Goal: Transaction & Acquisition: Book appointment/travel/reservation

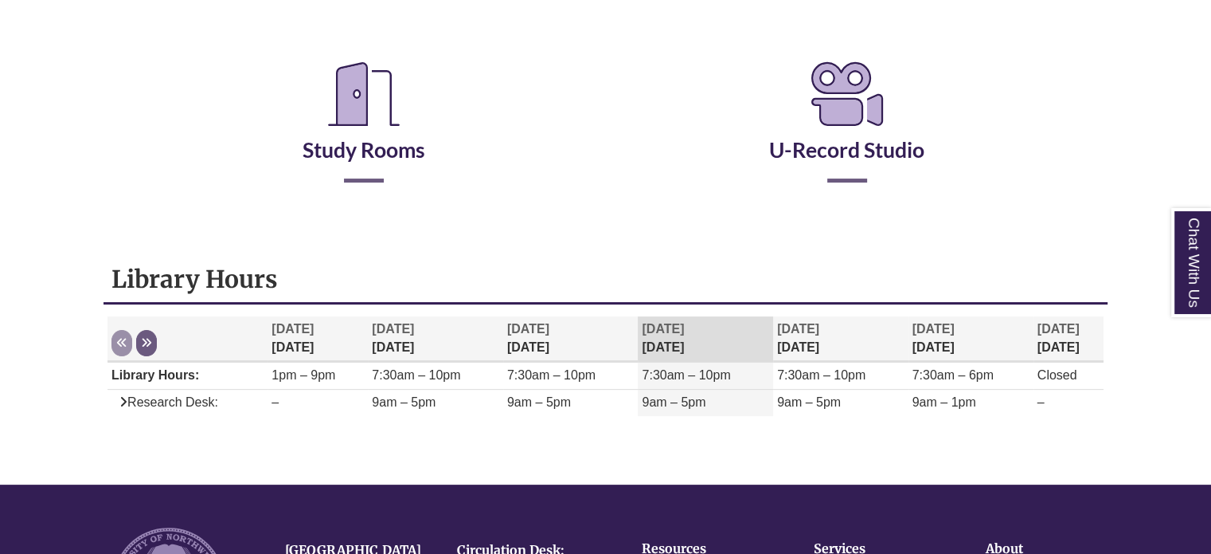
scroll to position [288, 0]
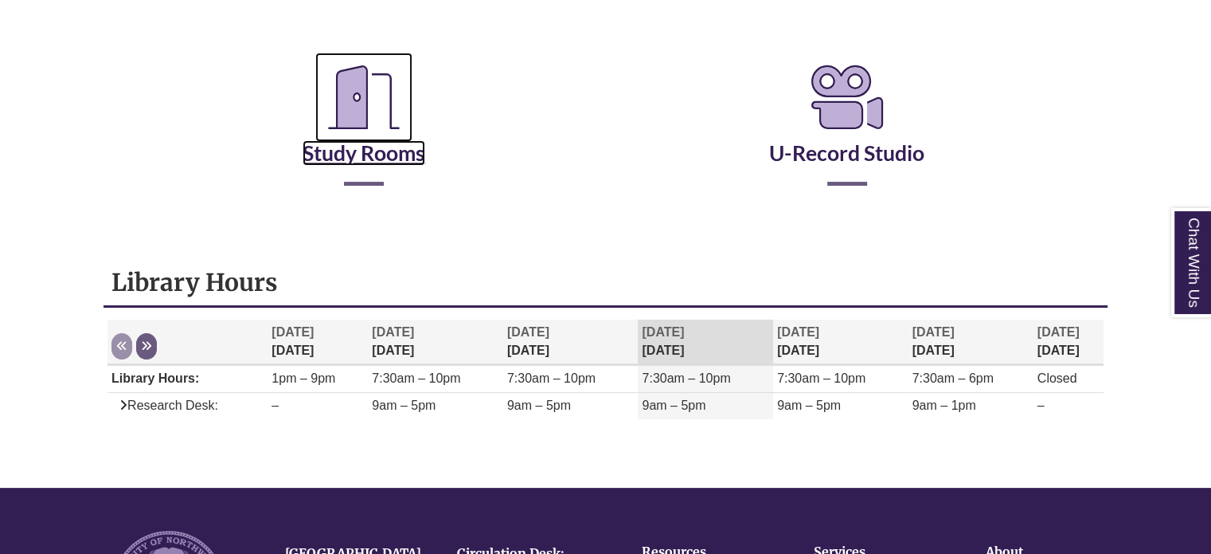
click at [376, 154] on link "Study Rooms" at bounding box center [364, 132] width 123 height 65
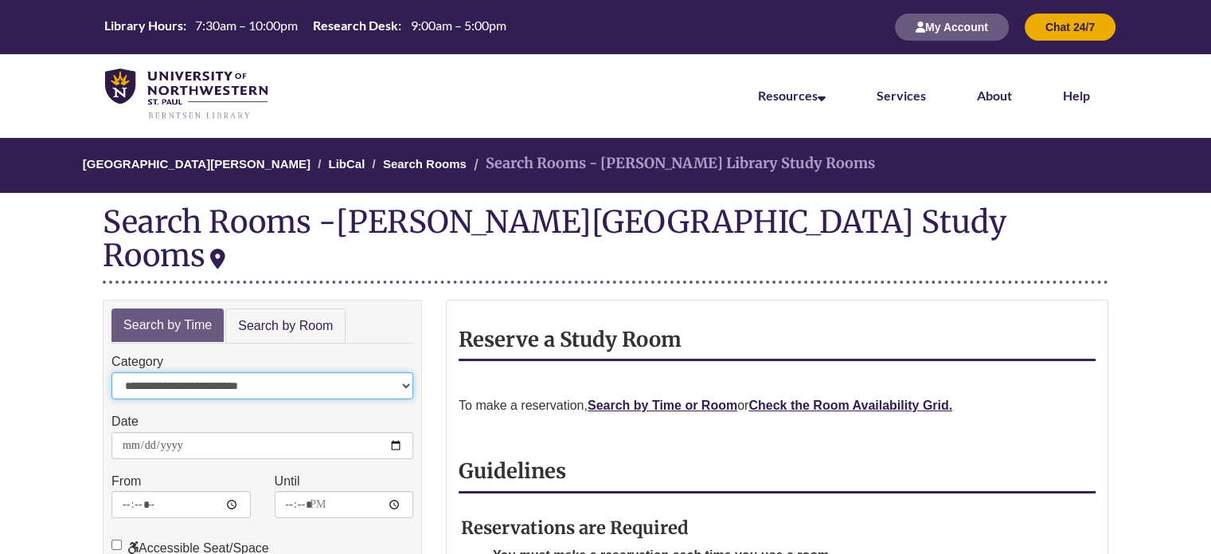
click at [307, 372] on select "**********" at bounding box center [262, 385] width 302 height 27
drag, startPoint x: 306, startPoint y: 399, endPoint x: 115, endPoint y: 379, distance: 192.2
click at [115, 411] on label "Date" at bounding box center [124, 421] width 27 height 21
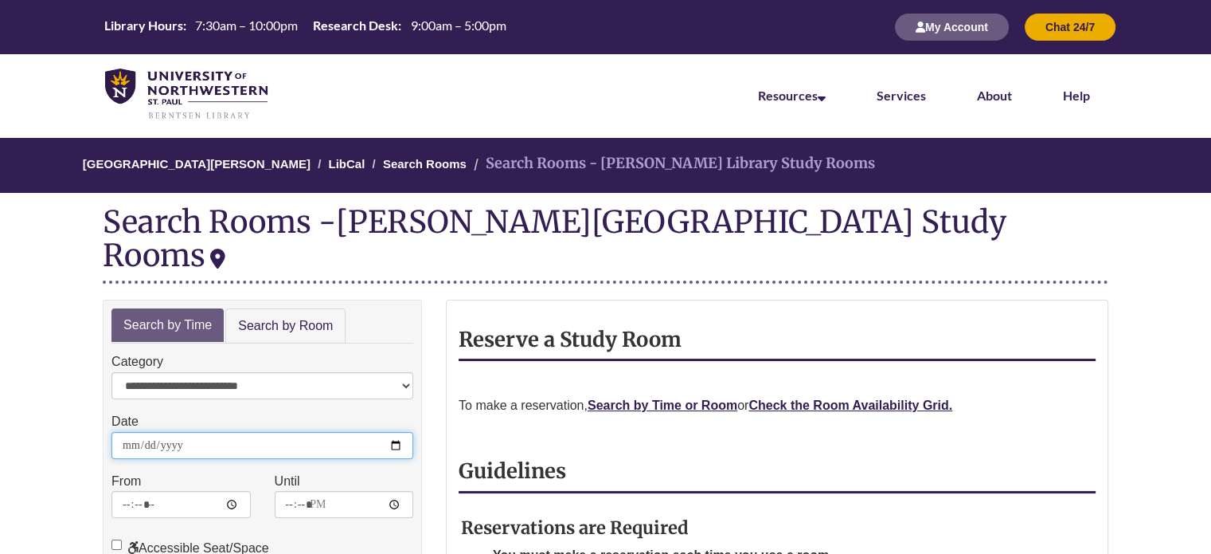
click at [115, 432] on input "**********" at bounding box center [262, 445] width 302 height 27
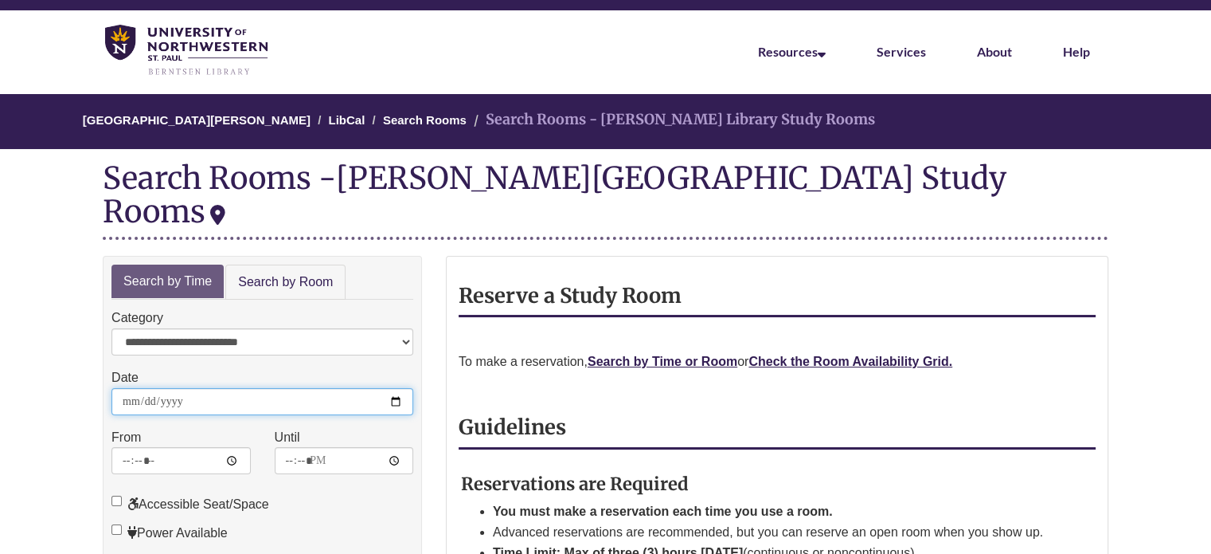
scroll to position [45, 0]
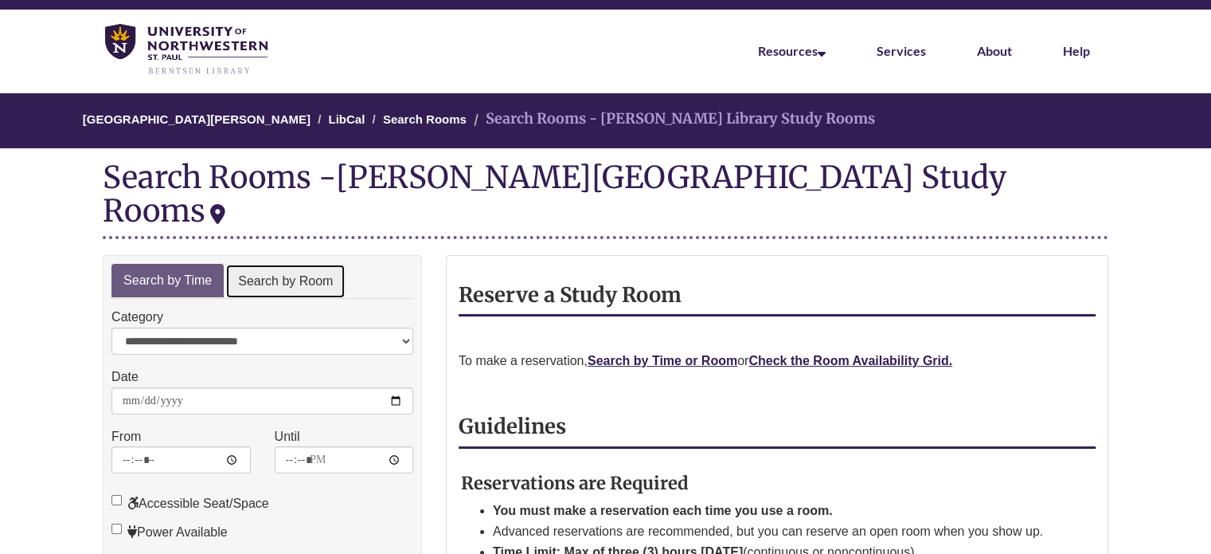
click at [293, 264] on link "Search by Room" at bounding box center [285, 282] width 120 height 36
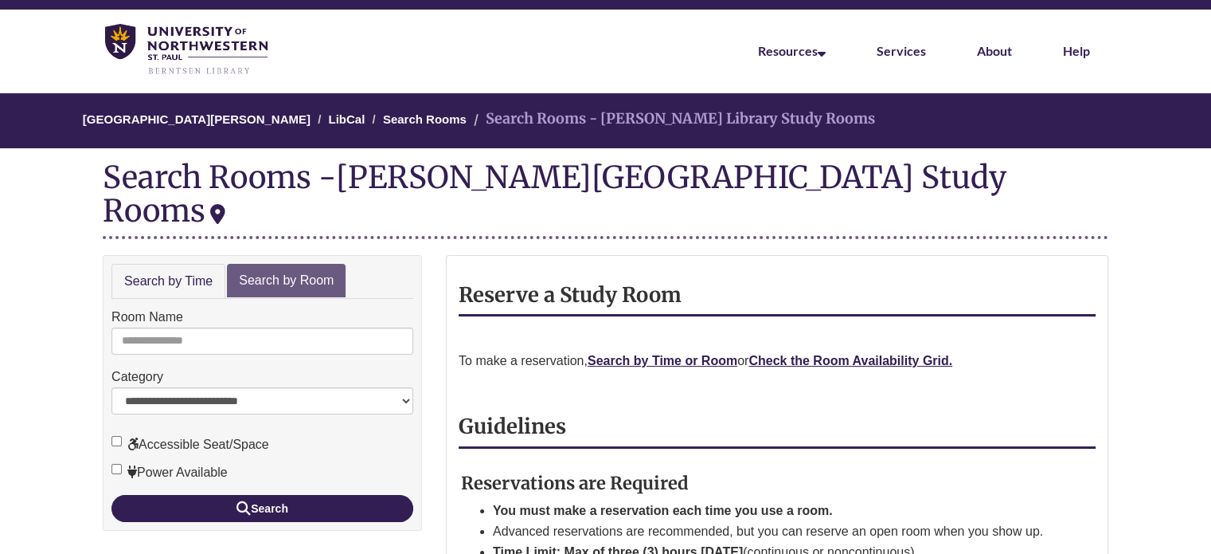
click at [297, 326] on form "**********" at bounding box center [262, 414] width 302 height 214
click at [276, 327] on input "Room Name" at bounding box center [262, 340] width 302 height 27
type input "*"
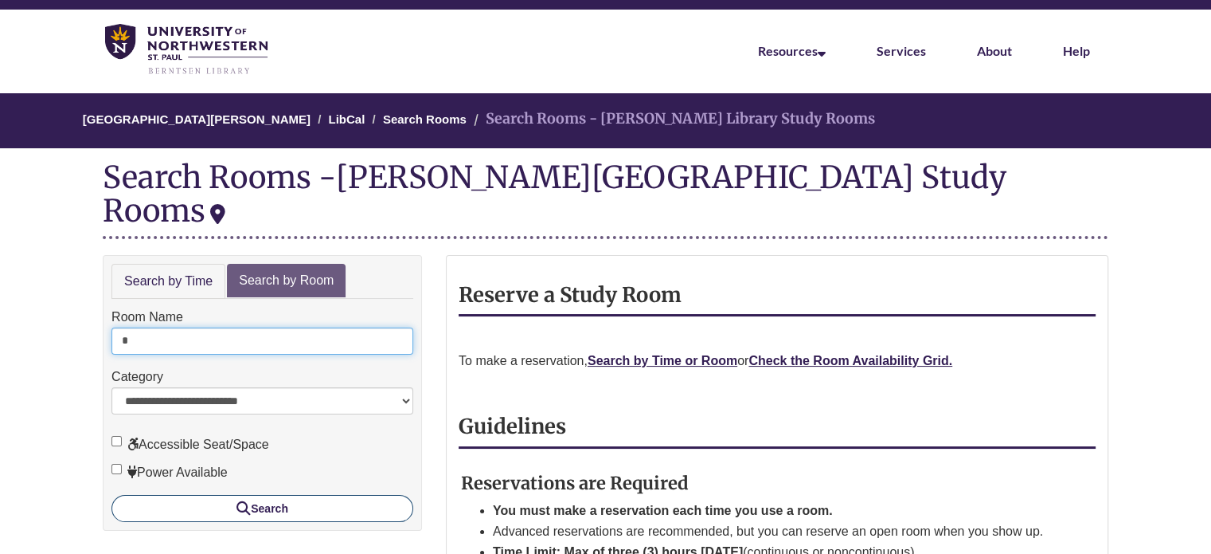
type input "*"
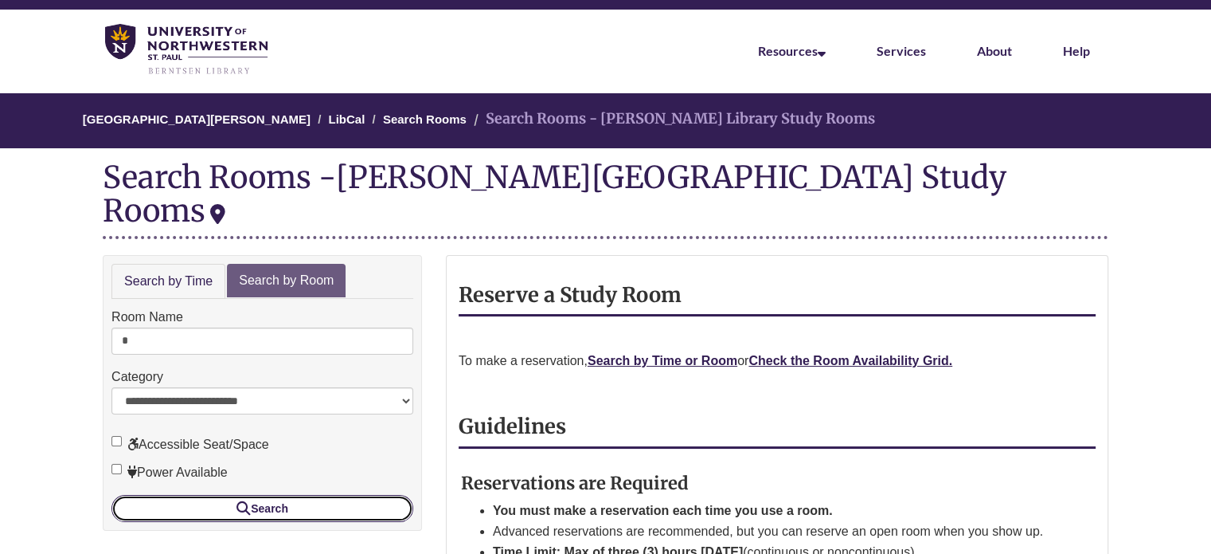
click at [281, 495] on button "Search" at bounding box center [262, 508] width 302 height 27
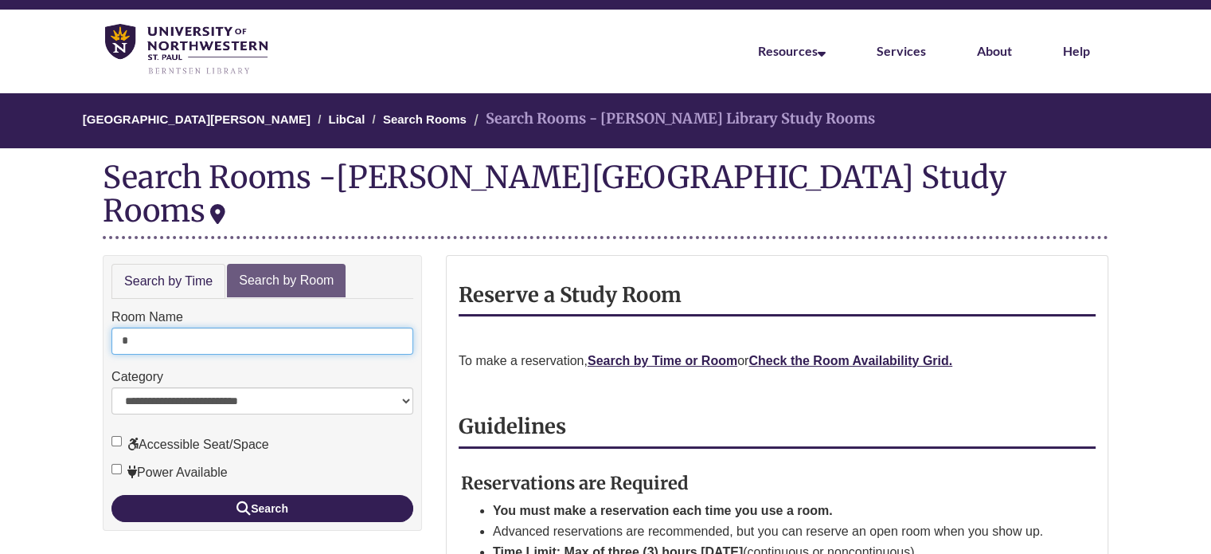
click at [170, 327] on input "*" at bounding box center [262, 340] width 302 height 27
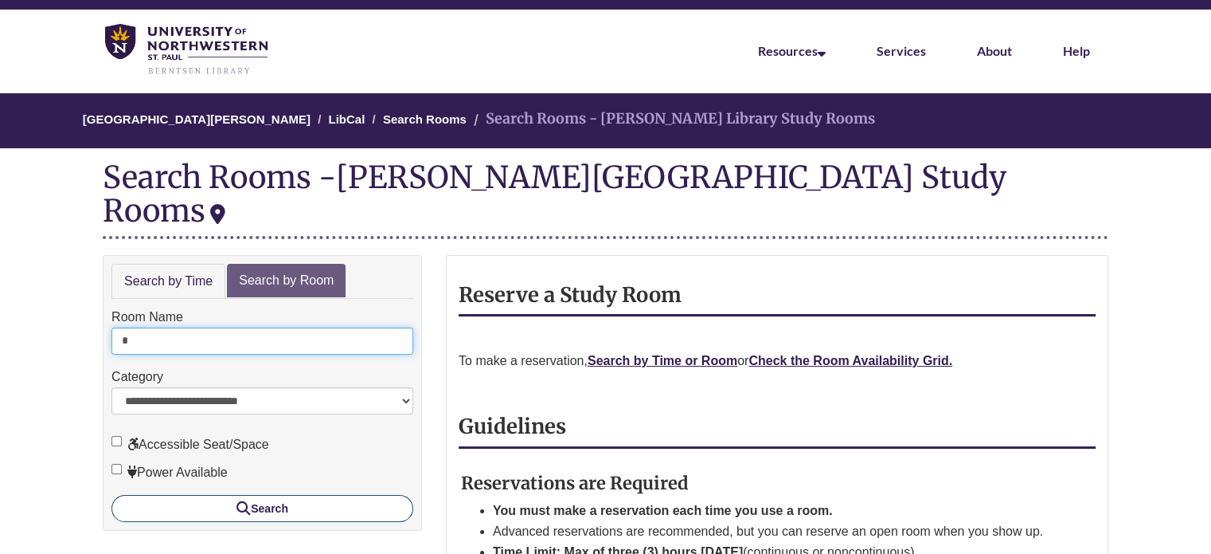
type input "*"
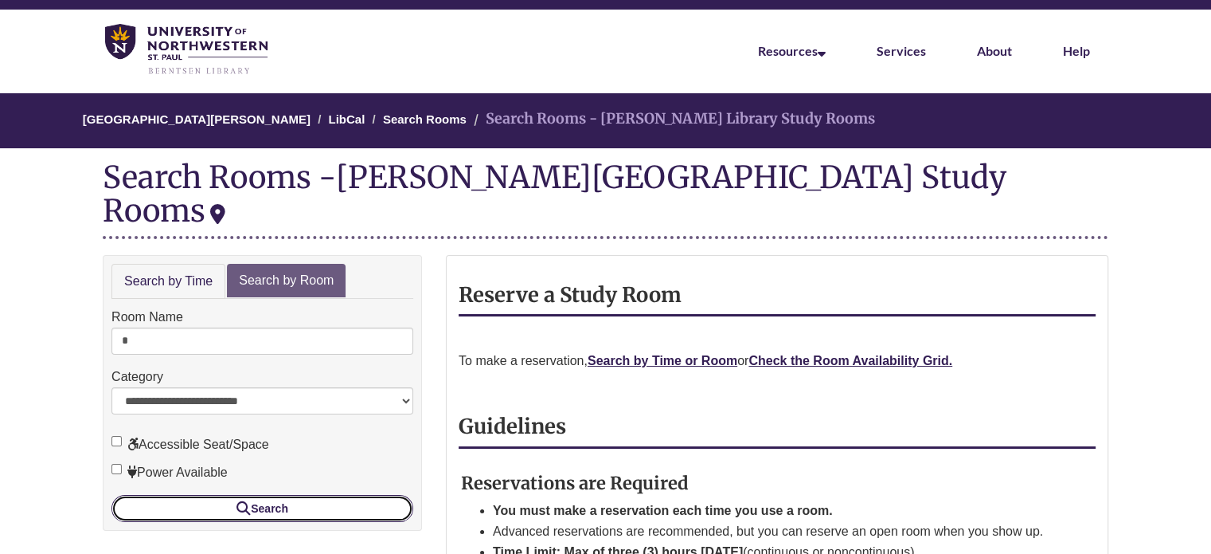
click at [272, 495] on button "Search" at bounding box center [262, 508] width 302 height 27
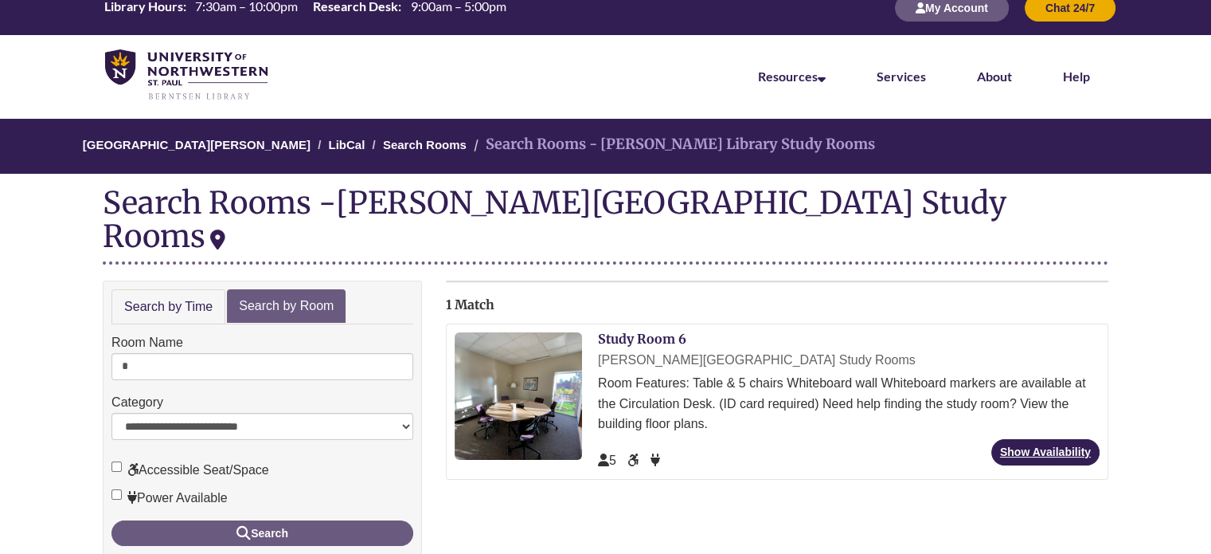
scroll to position [22, 0]
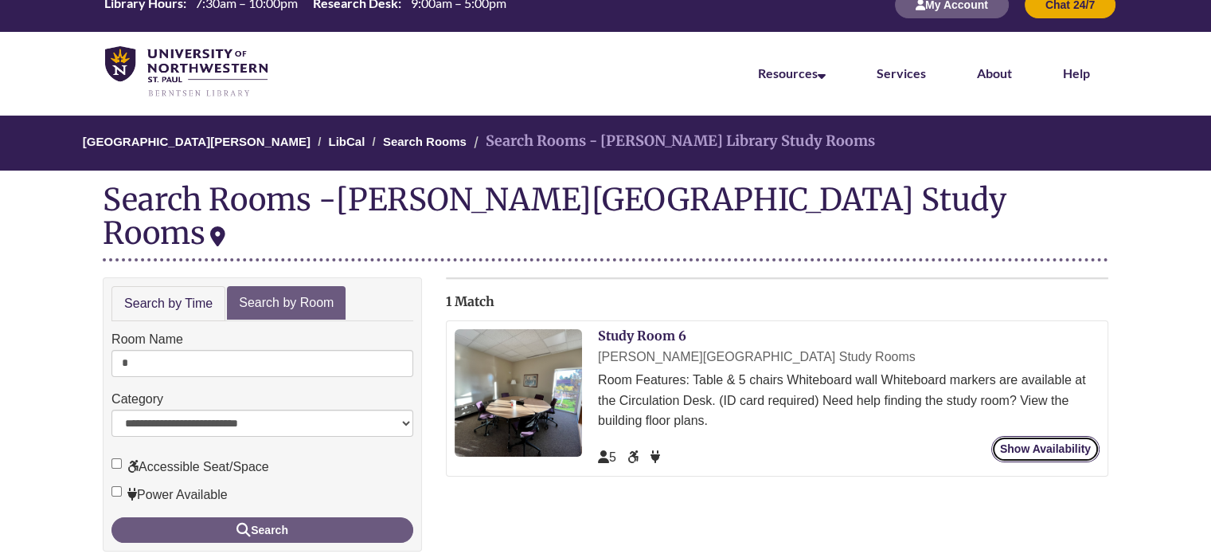
click at [1016, 436] on link "Show Availability" at bounding box center [1046, 449] width 108 height 26
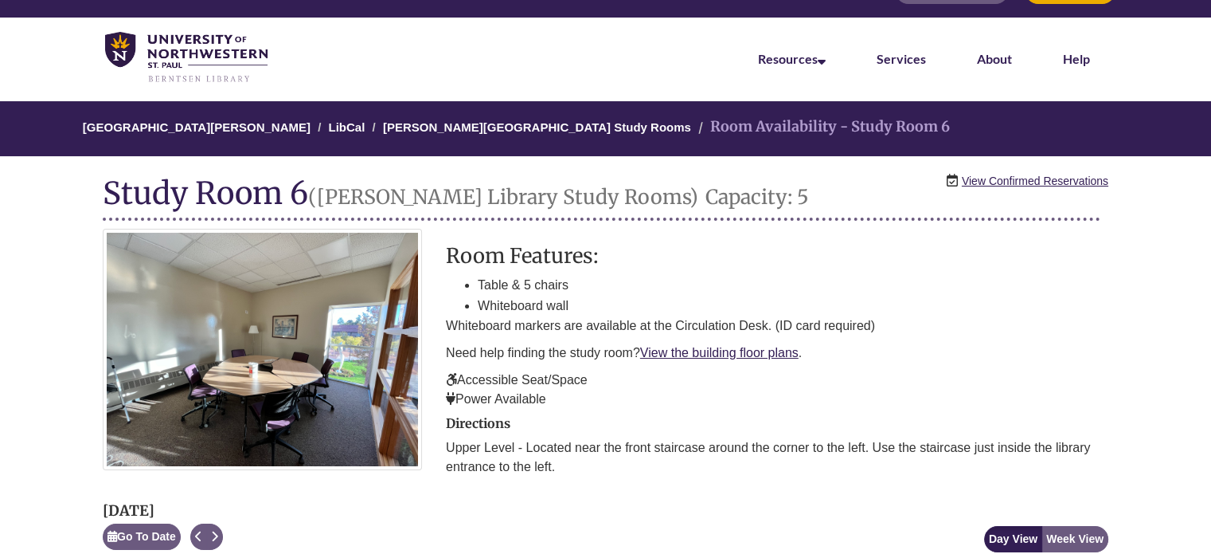
scroll to position [35, 0]
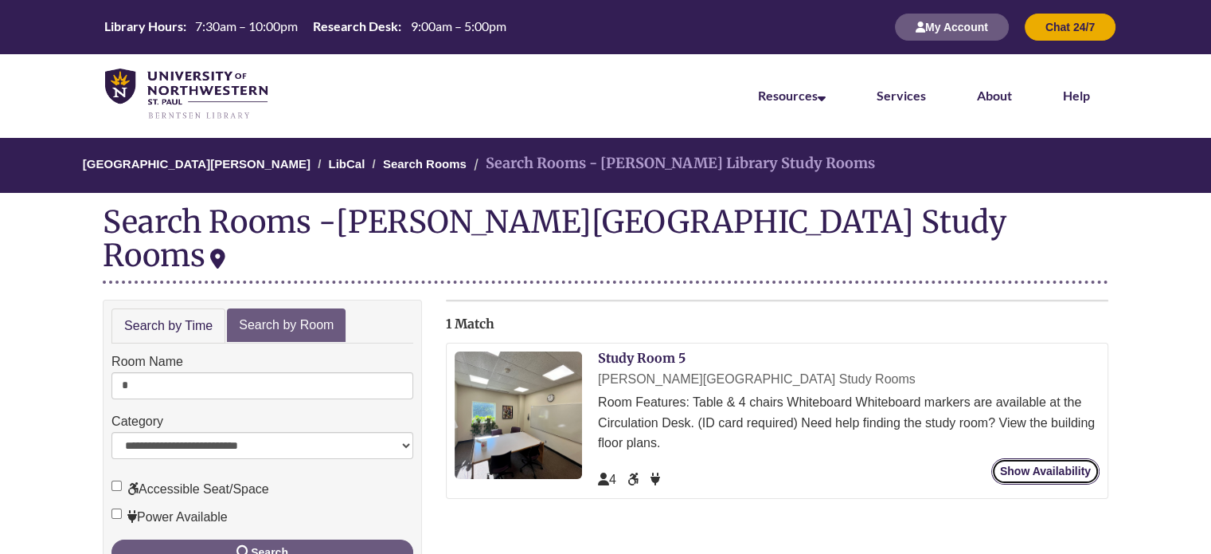
click at [1007, 458] on link "Show Availability" at bounding box center [1046, 471] width 108 height 26
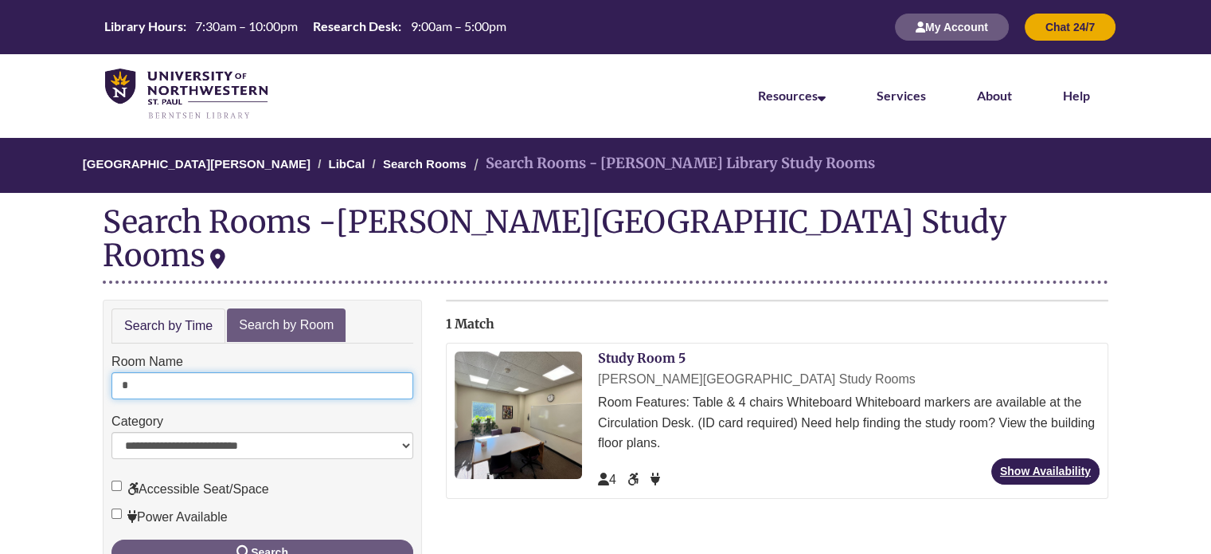
click at [213, 372] on input "*" at bounding box center [262, 385] width 302 height 27
type input "*"
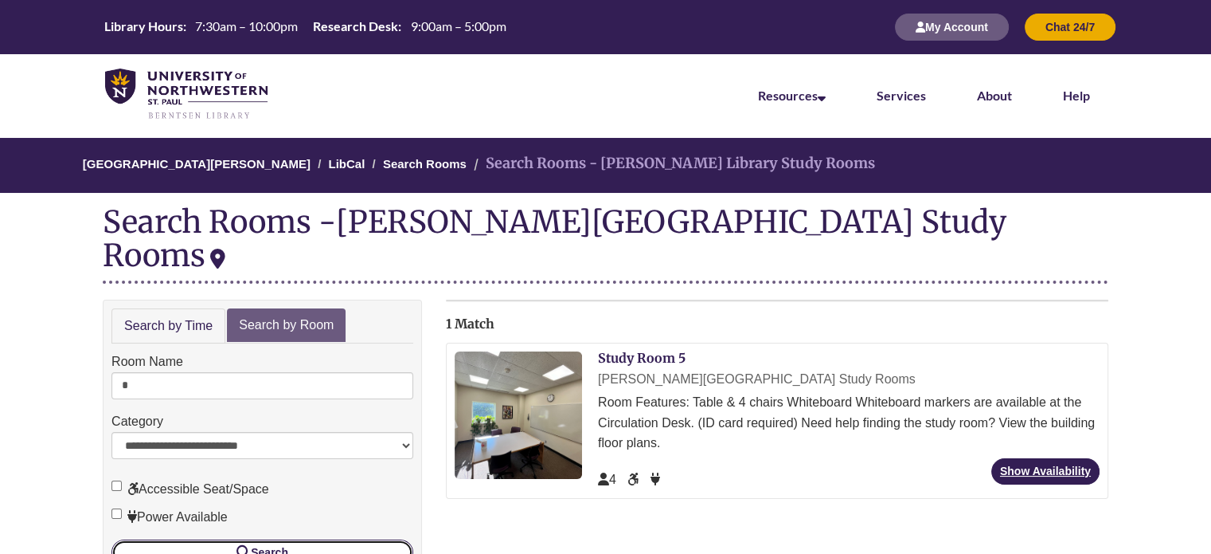
click at [260, 539] on button "Search" at bounding box center [262, 551] width 302 height 25
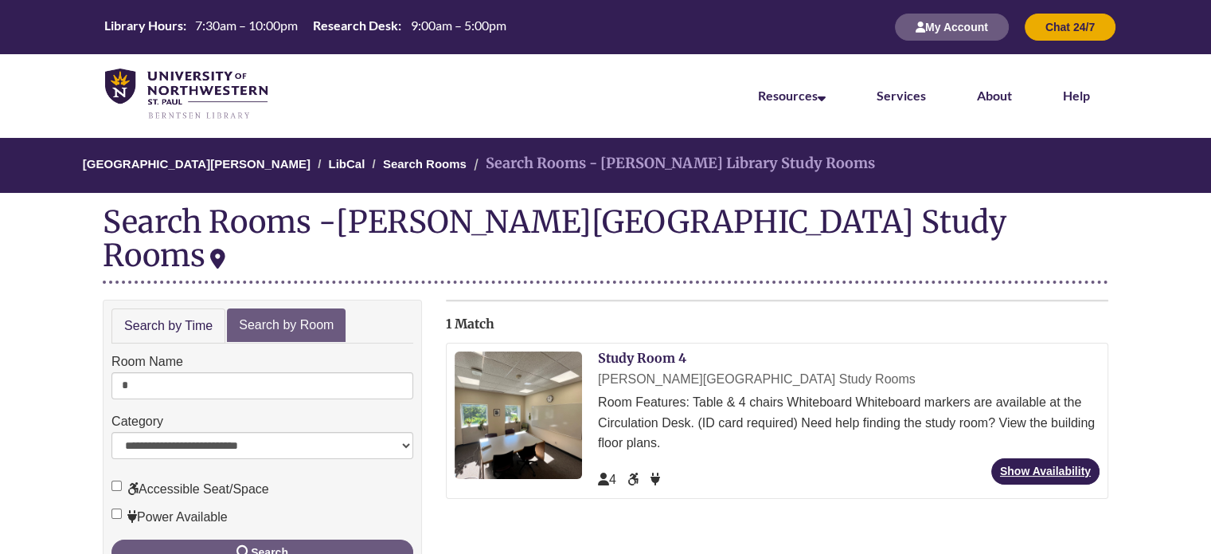
click at [1025, 422] on div "Study Room 4 [PERSON_NAME][GEOGRAPHIC_DATA] Study Rooms Room Features: Table & …" at bounding box center [849, 420] width 502 height 139
click at [1023, 458] on link "Show Availability" at bounding box center [1046, 471] width 108 height 26
click at [147, 372] on input "*" at bounding box center [262, 385] width 302 height 27
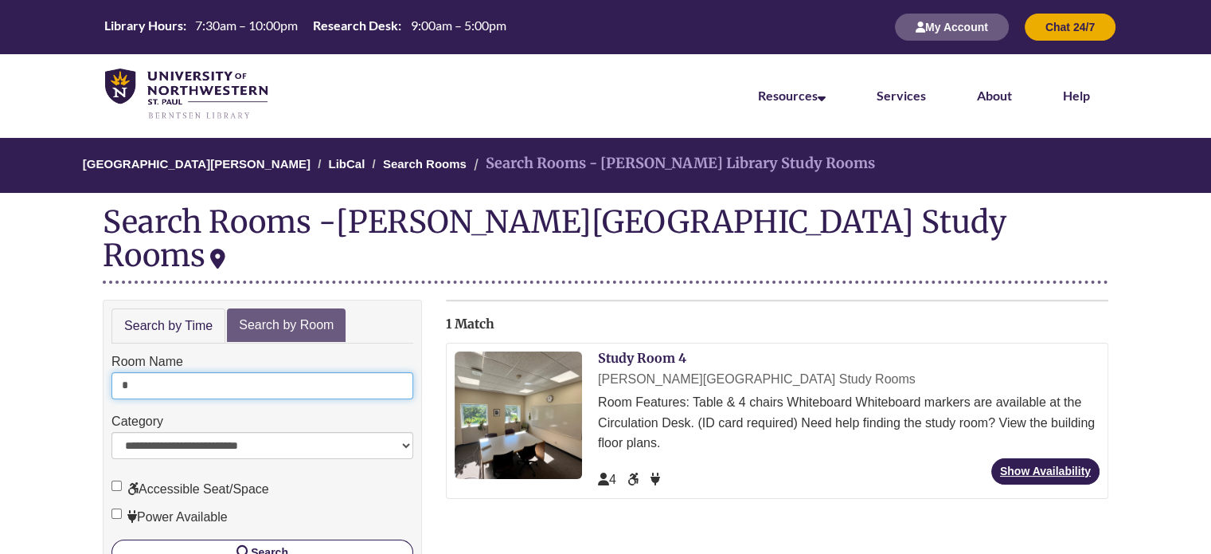
type input "*"
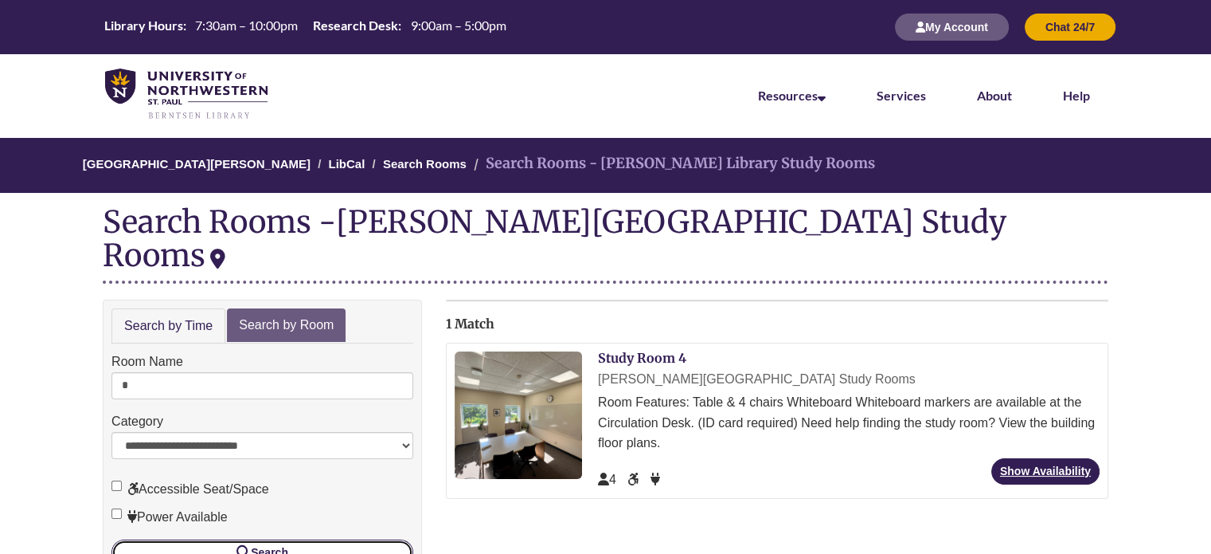
click at [251, 539] on button "Search" at bounding box center [262, 551] width 302 height 25
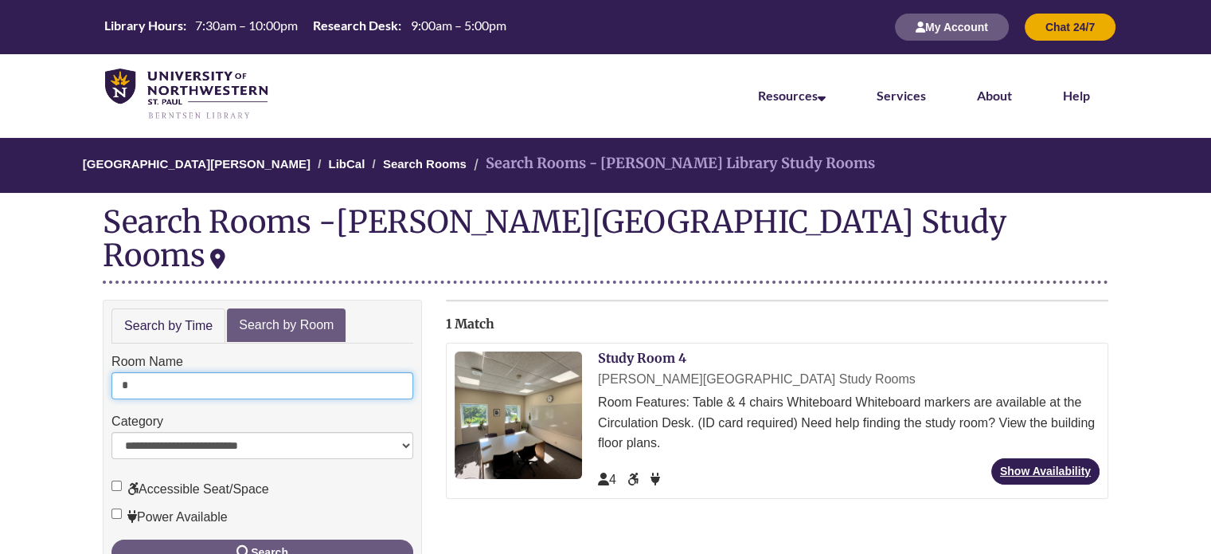
click at [229, 372] on input "*" at bounding box center [262, 385] width 302 height 27
type input "*"
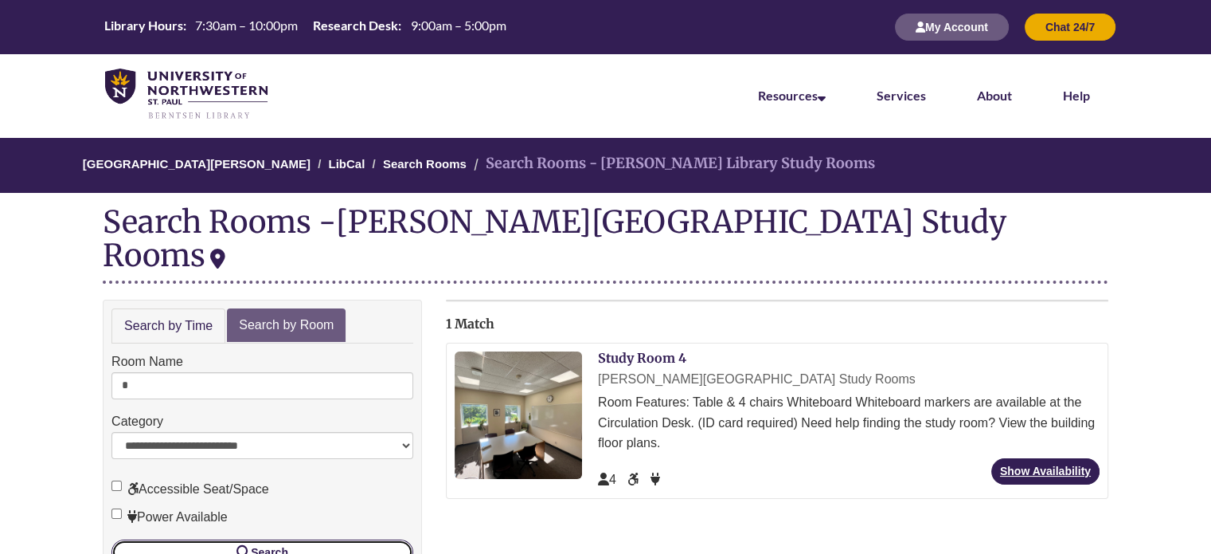
click at [369, 539] on button "Search" at bounding box center [262, 551] width 302 height 25
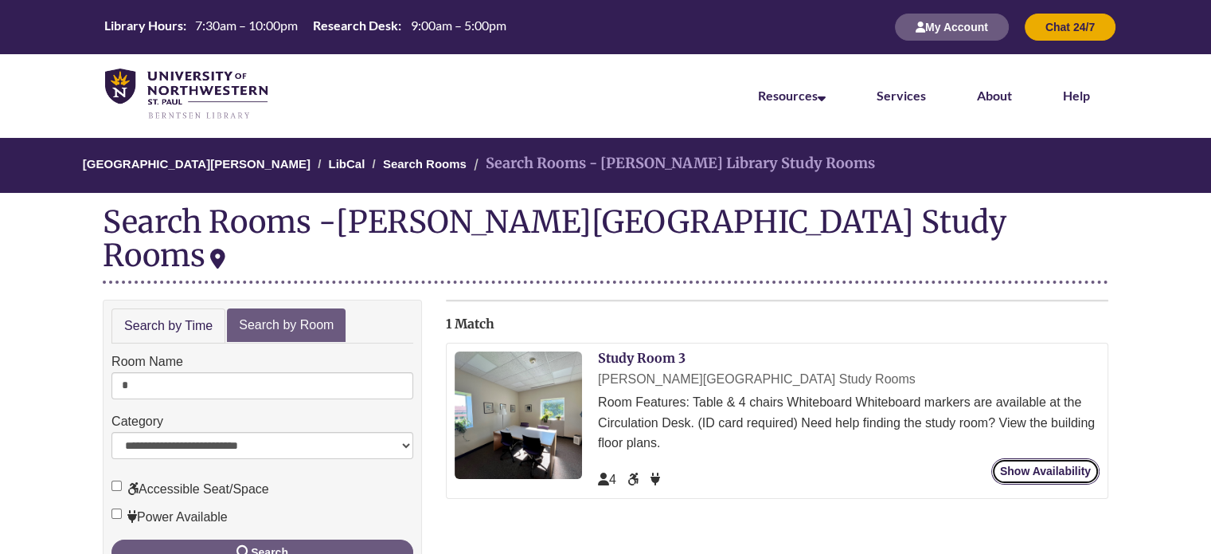
click at [1055, 458] on link "Show Availability" at bounding box center [1046, 471] width 108 height 26
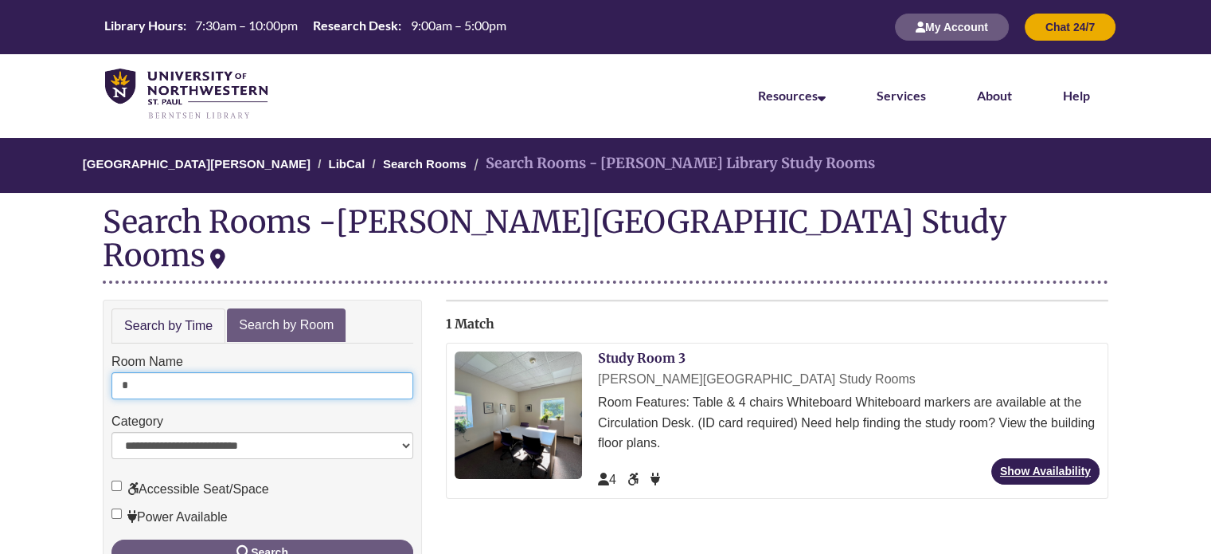
click at [248, 372] on input "*" at bounding box center [262, 385] width 302 height 27
type input "*"
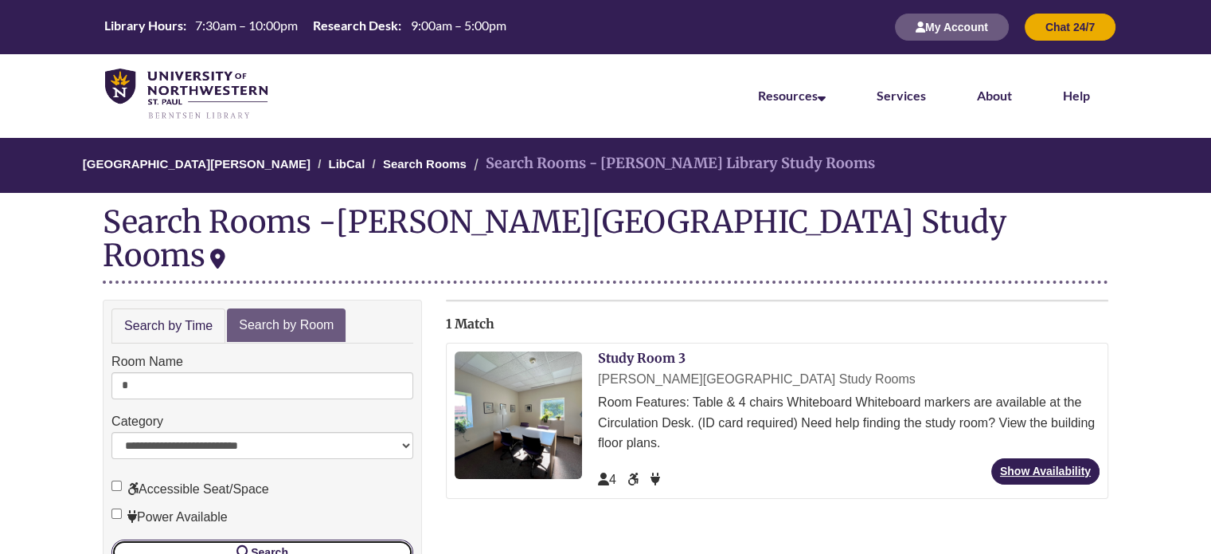
click at [315, 539] on button "Search" at bounding box center [262, 551] width 302 height 25
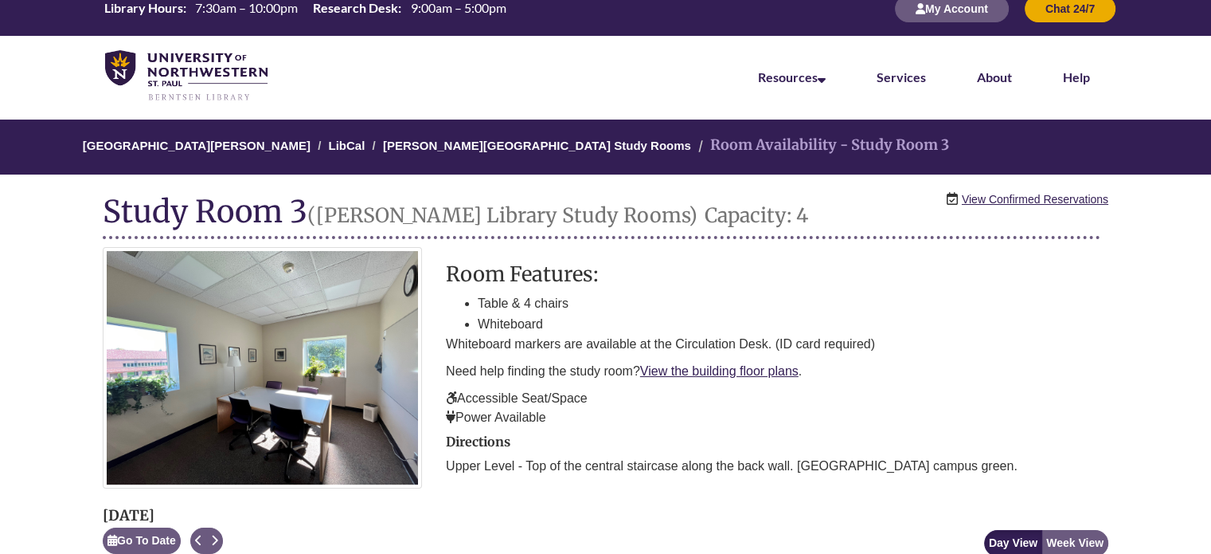
scroll to position [14, 0]
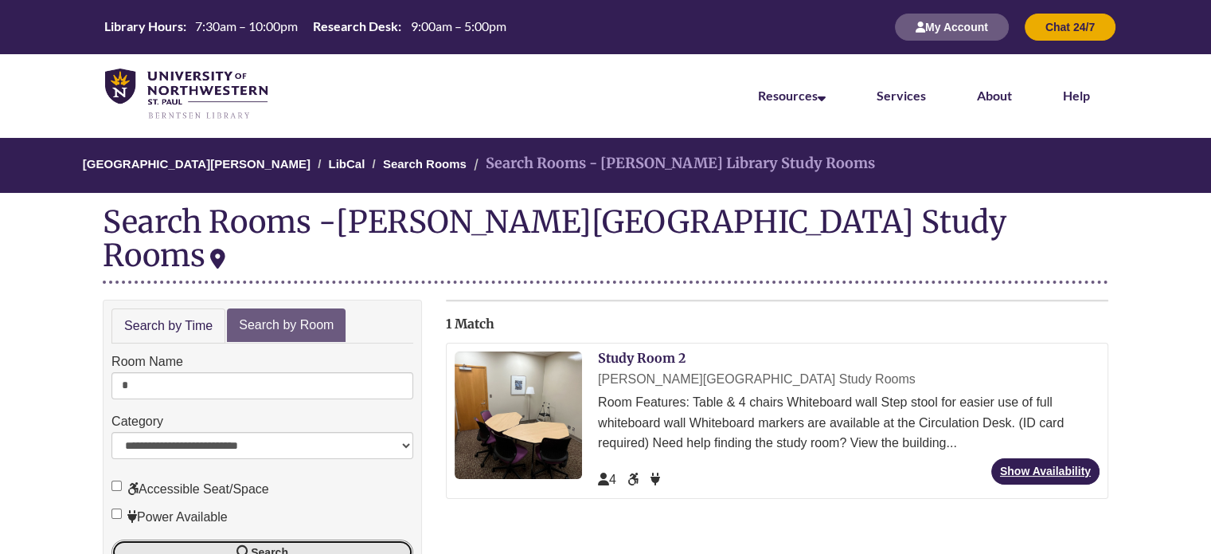
drag, startPoint x: 0, startPoint y: 0, endPoint x: 532, endPoint y: 487, distance: 721.5
click at [532, 487] on div "**********" at bounding box center [606, 440] width 1030 height 282
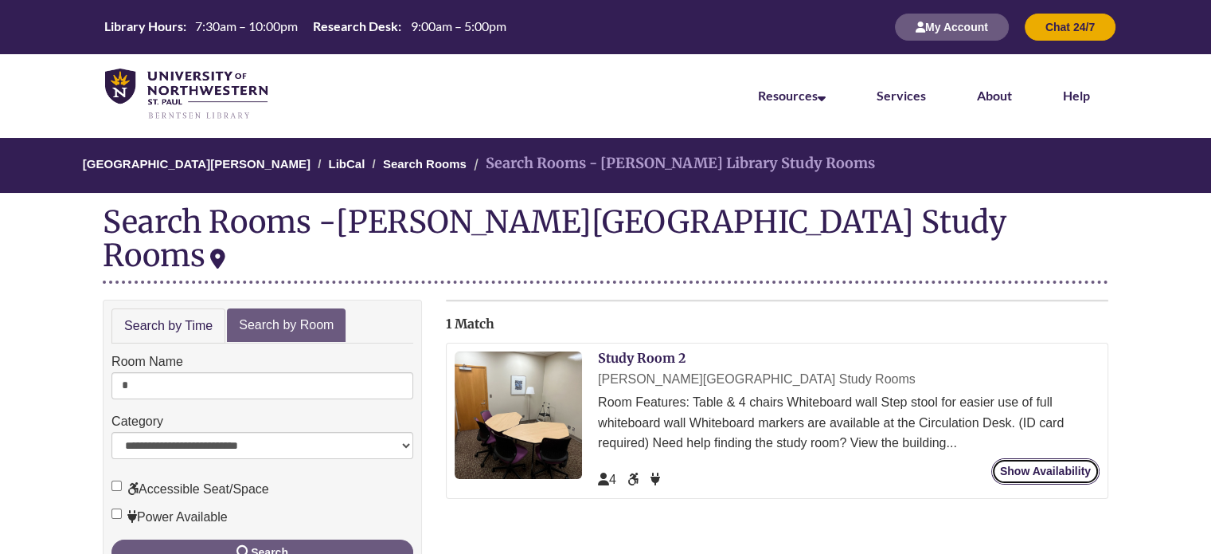
click at [1088, 458] on link "Show Availability" at bounding box center [1046, 471] width 108 height 26
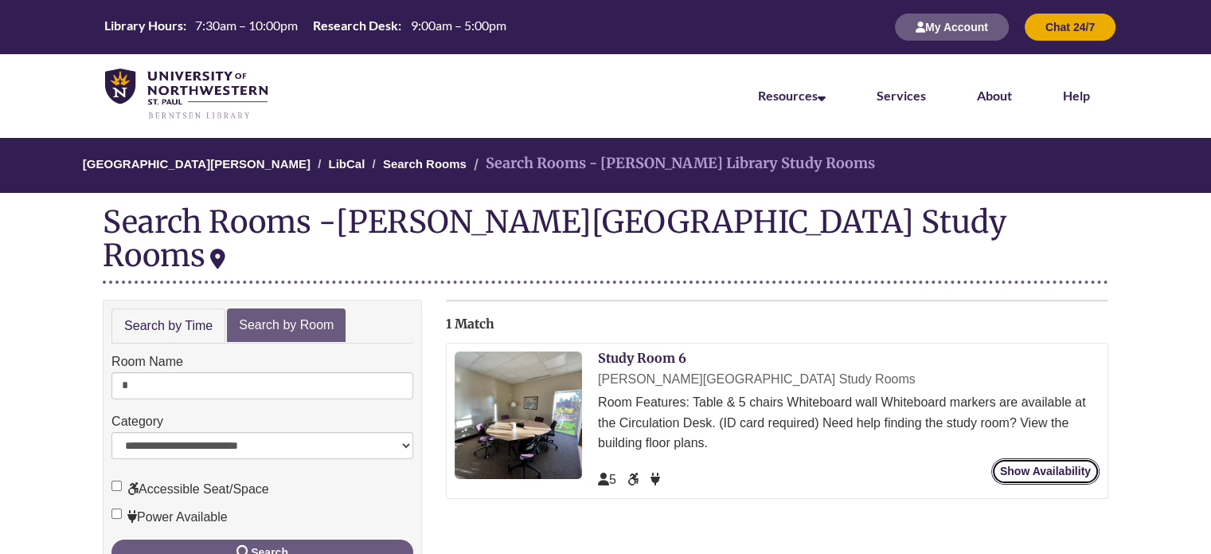
click at [1026, 458] on link "Show Availability" at bounding box center [1046, 471] width 108 height 26
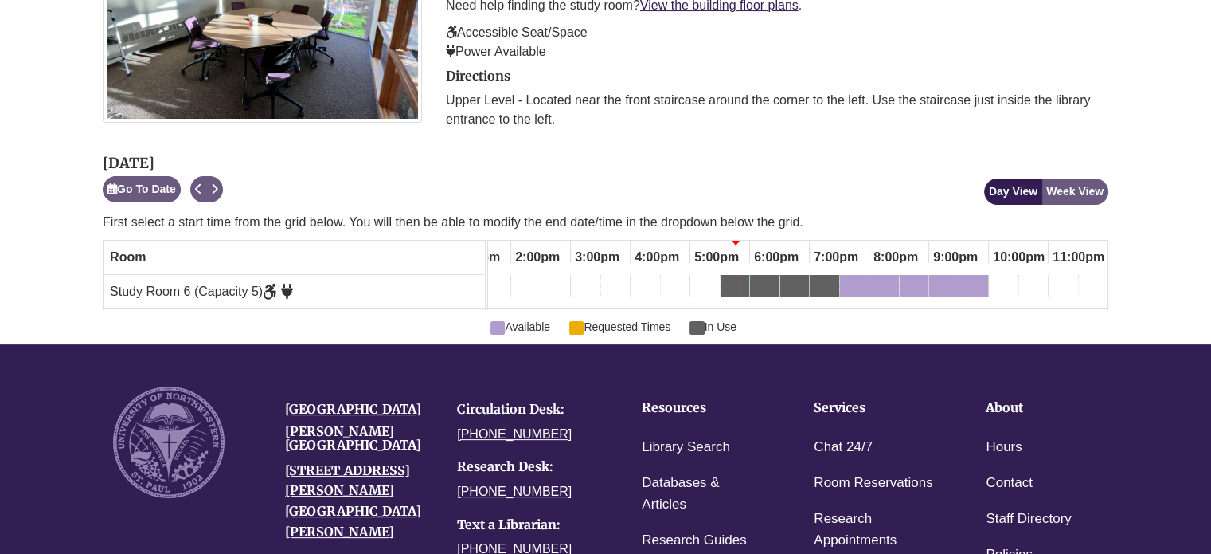
scroll to position [356, 0]
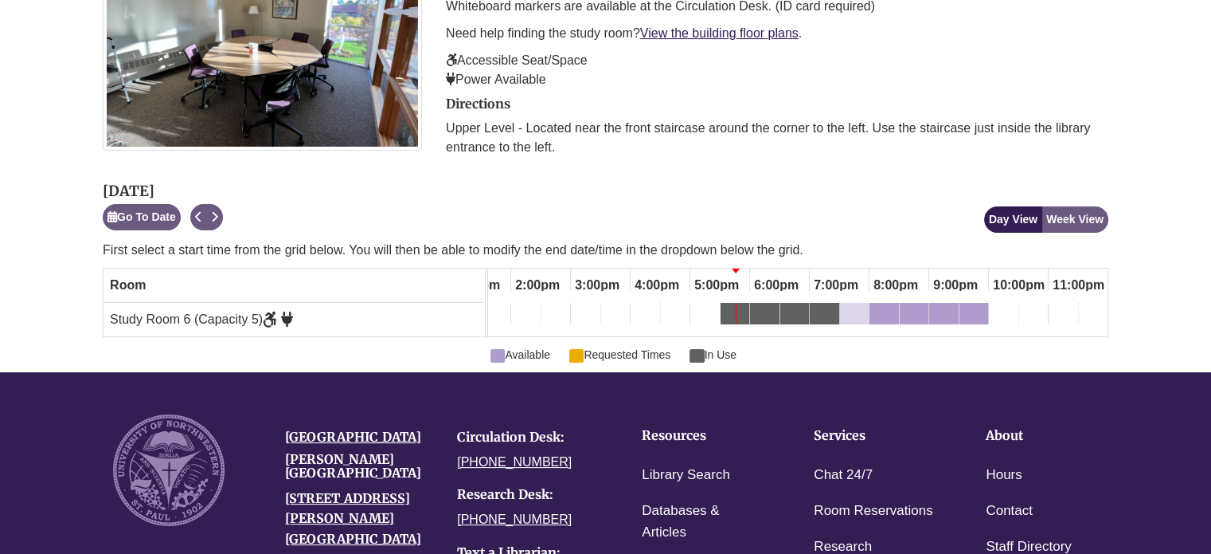
click at [855, 308] on div "7:30pm Wednesday, October 15, 2025 - Study Room 6 - Available" at bounding box center [854, 316] width 25 height 18
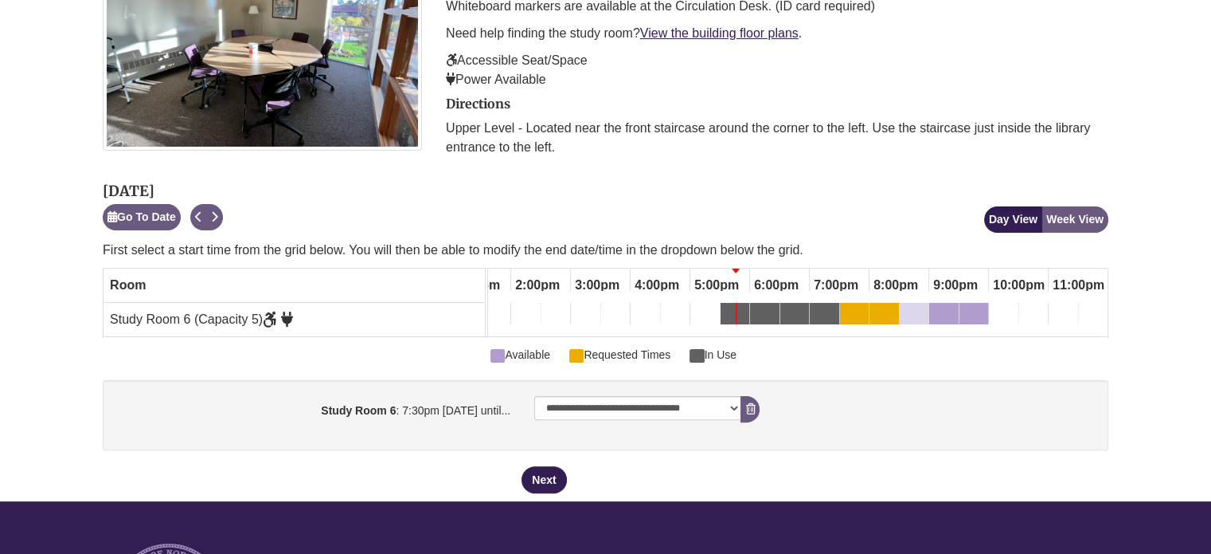
click at [920, 315] on div "8:30pm Wednesday, October 15, 2025 - Study Room 6 - Available" at bounding box center [914, 316] width 25 height 18
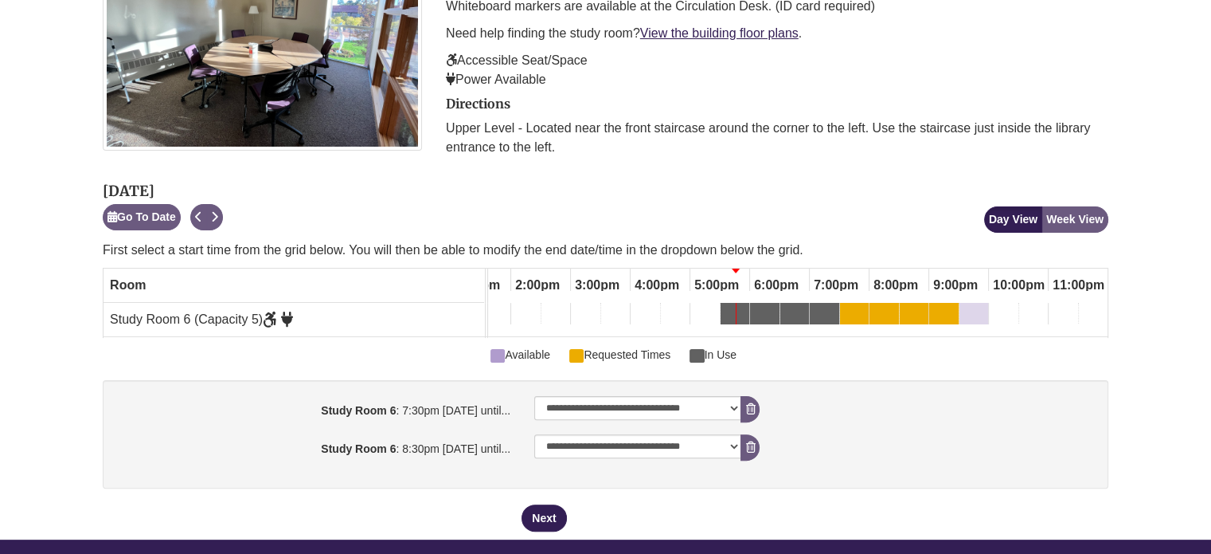
click at [982, 311] on div "9:30pm Wednesday, October 15, 2025 - Study Room 6 - Available" at bounding box center [973, 316] width 25 height 18
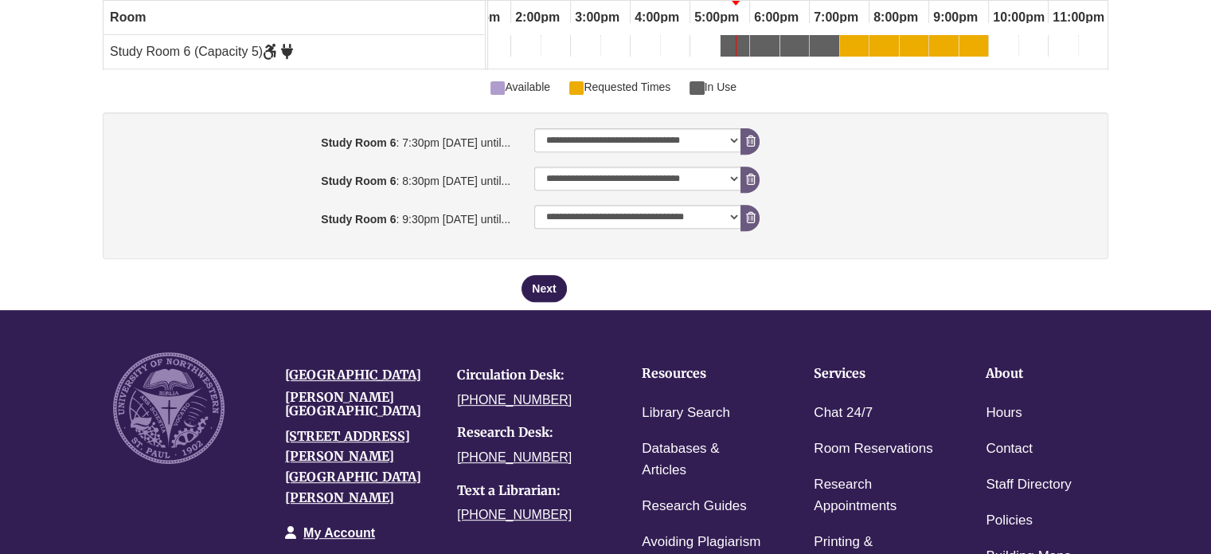
scroll to position [551, 0]
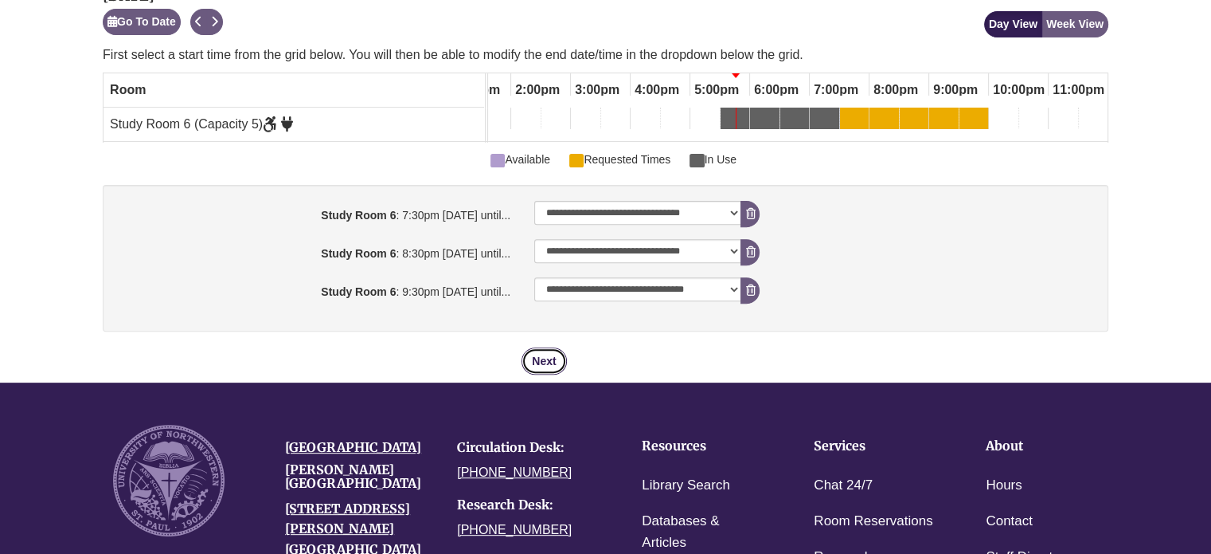
click at [538, 362] on button "Next" at bounding box center [544, 360] width 45 height 27
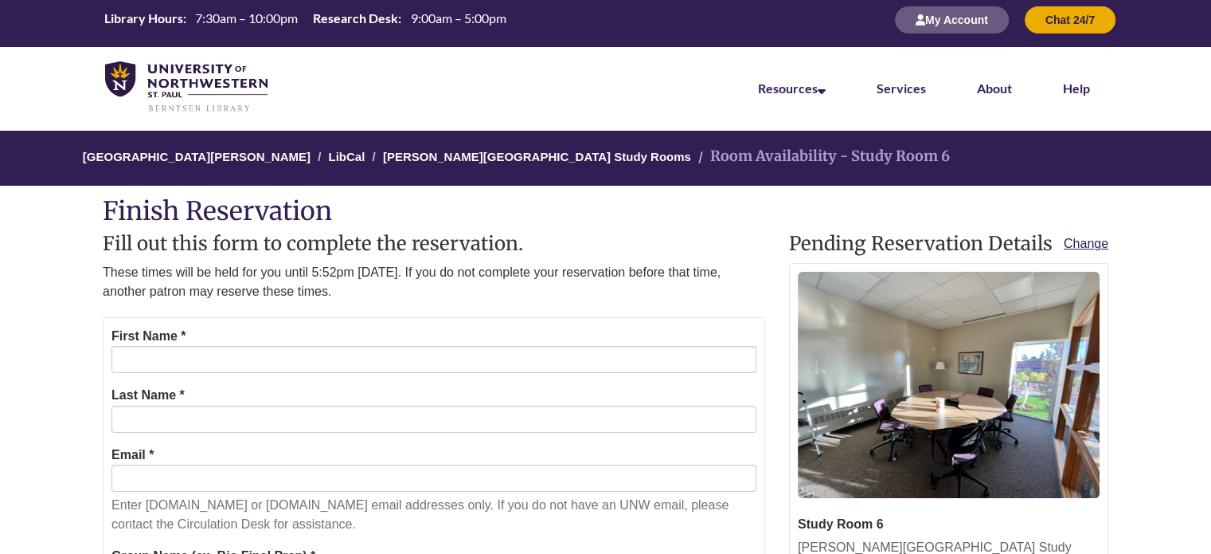
scroll to position [9, 0]
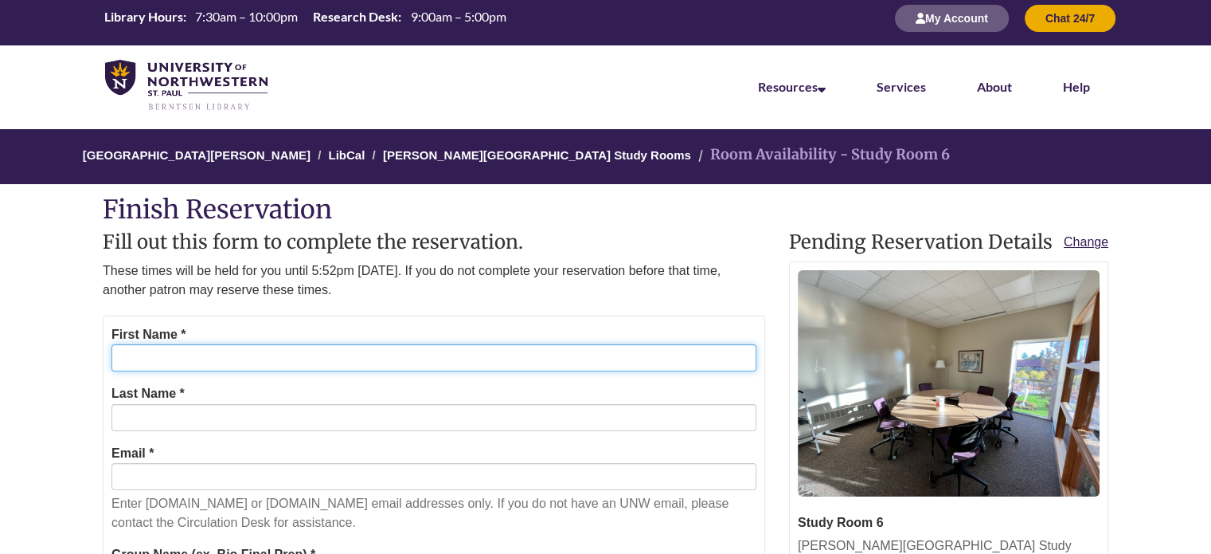
click at [538, 354] on input "First Name *" at bounding box center [433, 357] width 645 height 27
type input "******"
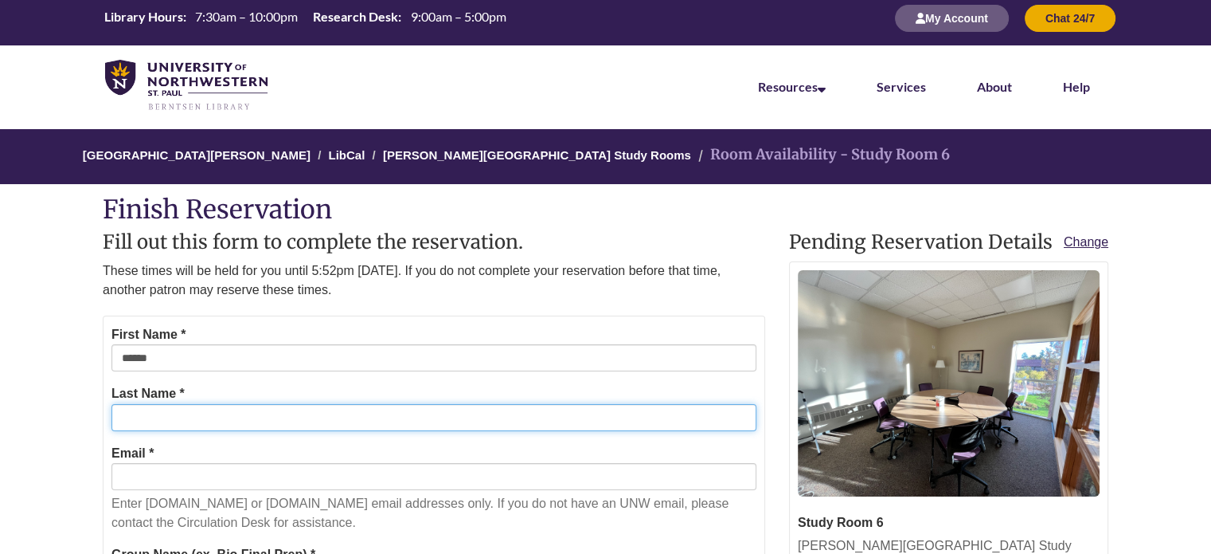
type input "******"
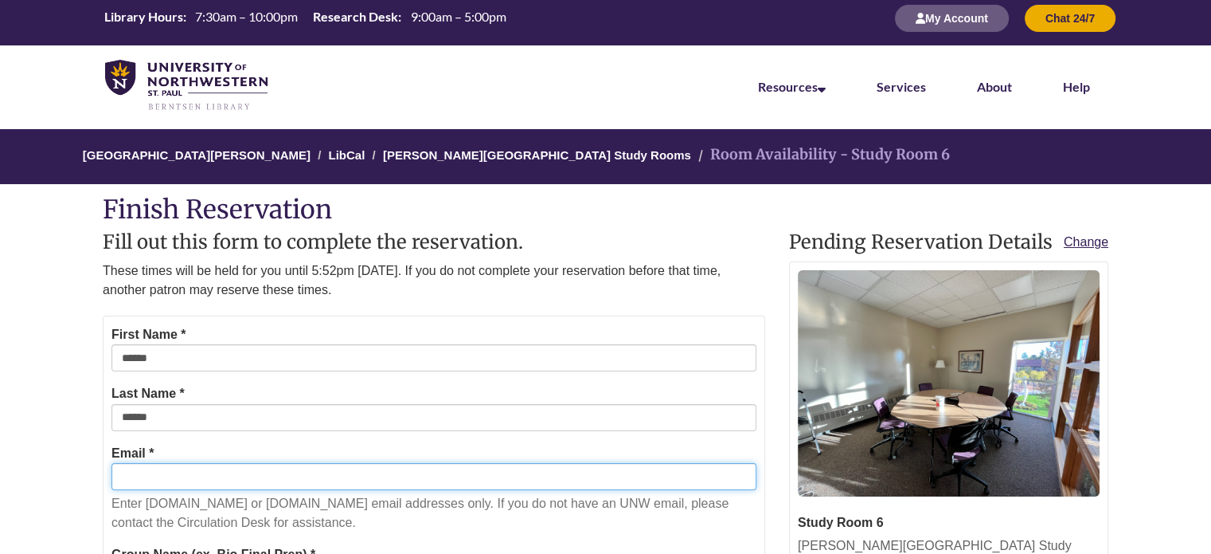
type input "**********"
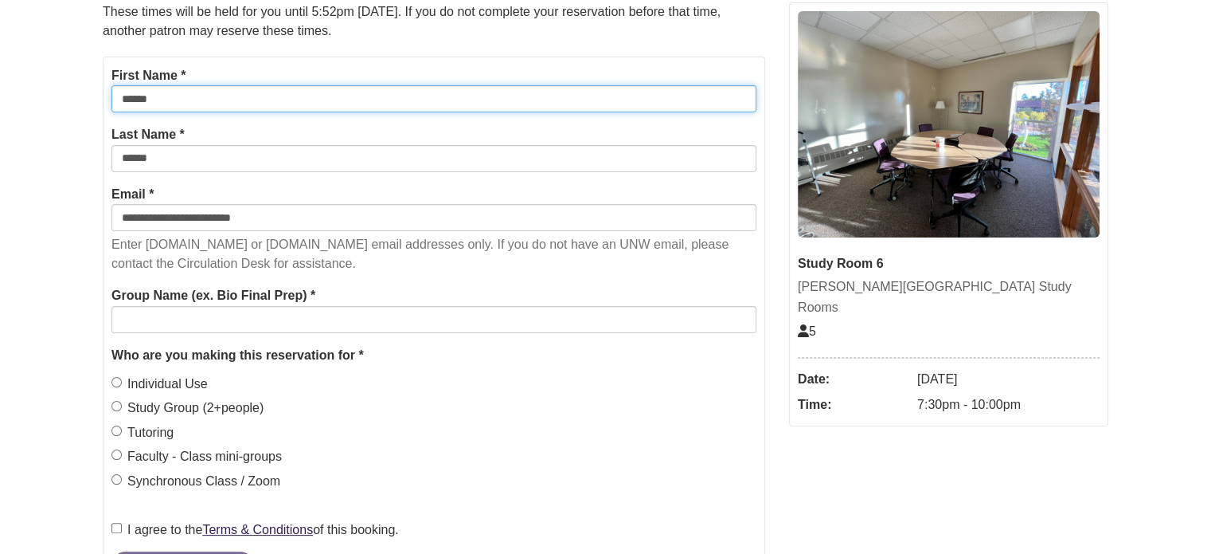
scroll to position [275, 0]
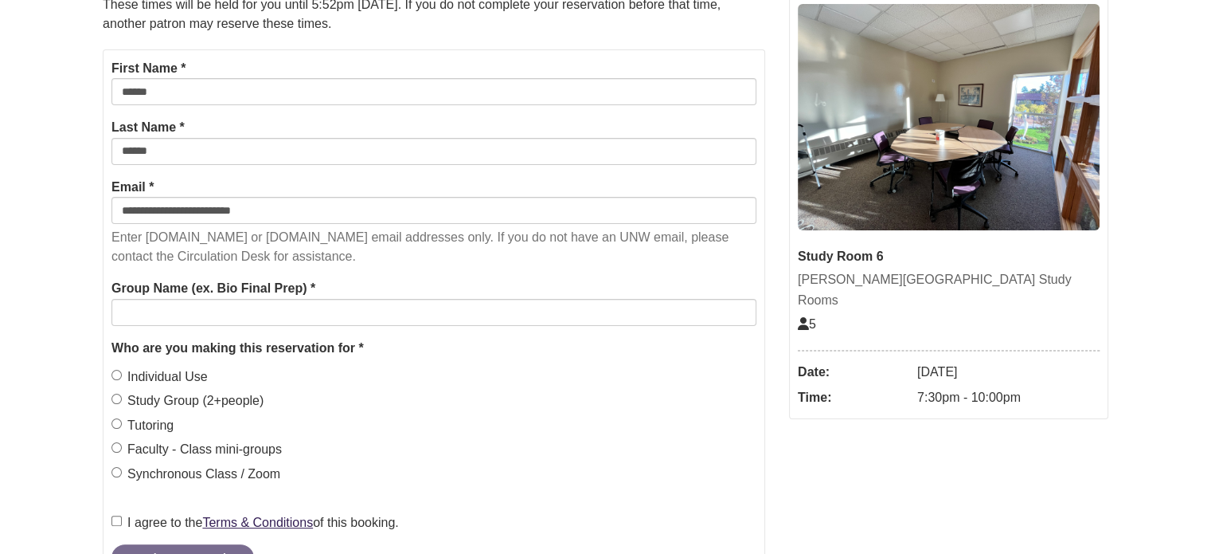
click at [246, 331] on form "**********" at bounding box center [434, 314] width 663 height 531
click at [239, 319] on input "Group Name (ex. Bio Final Prep) *" at bounding box center [433, 312] width 645 height 27
type input "*****"
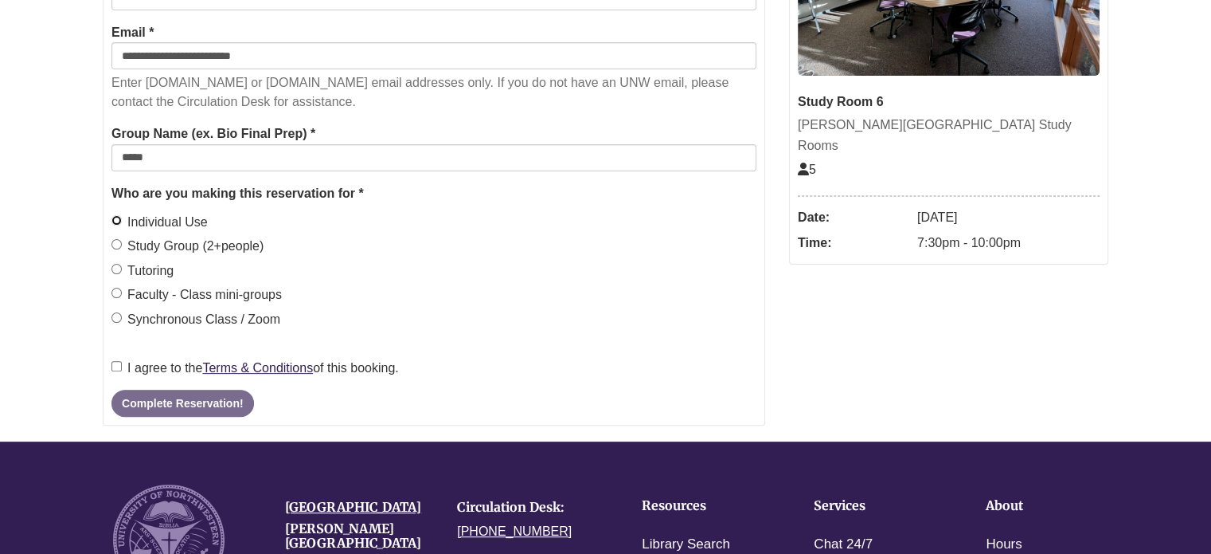
scroll to position [430, 0]
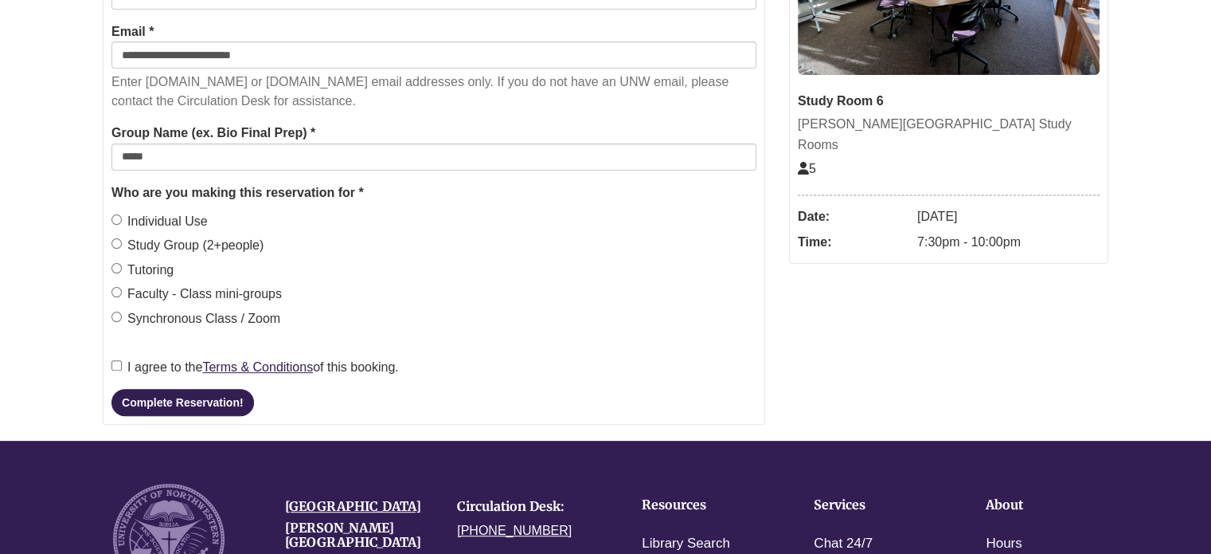
click at [204, 417] on form "**********" at bounding box center [434, 159] width 663 height 531
click at [210, 404] on button "Complete Reservation!" at bounding box center [182, 402] width 142 height 27
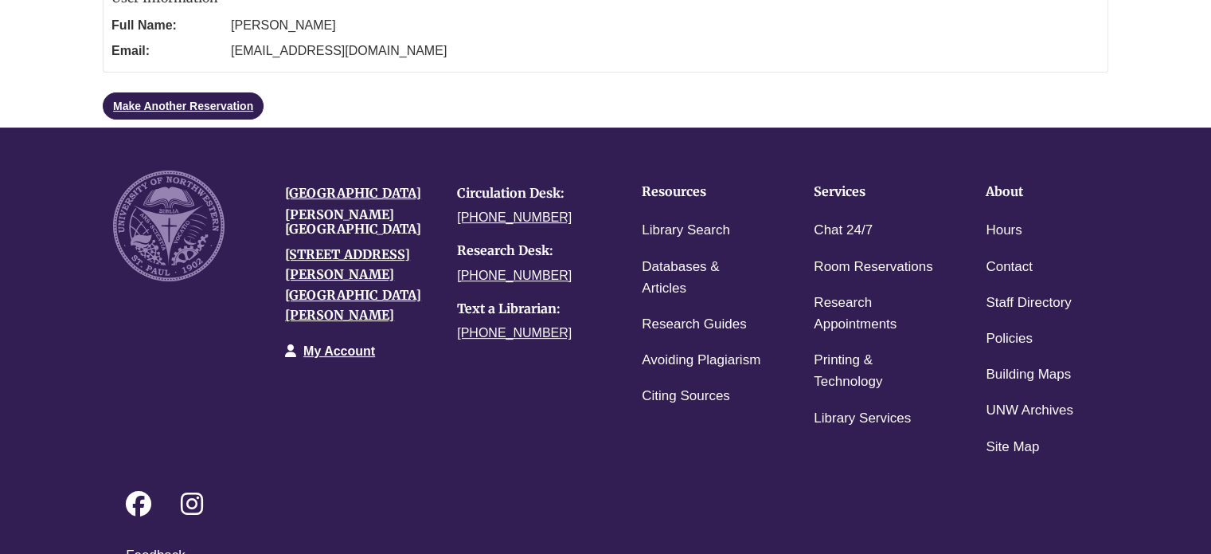
scroll to position [0, 0]
